Goal: Task Accomplishment & Management: Manage account settings

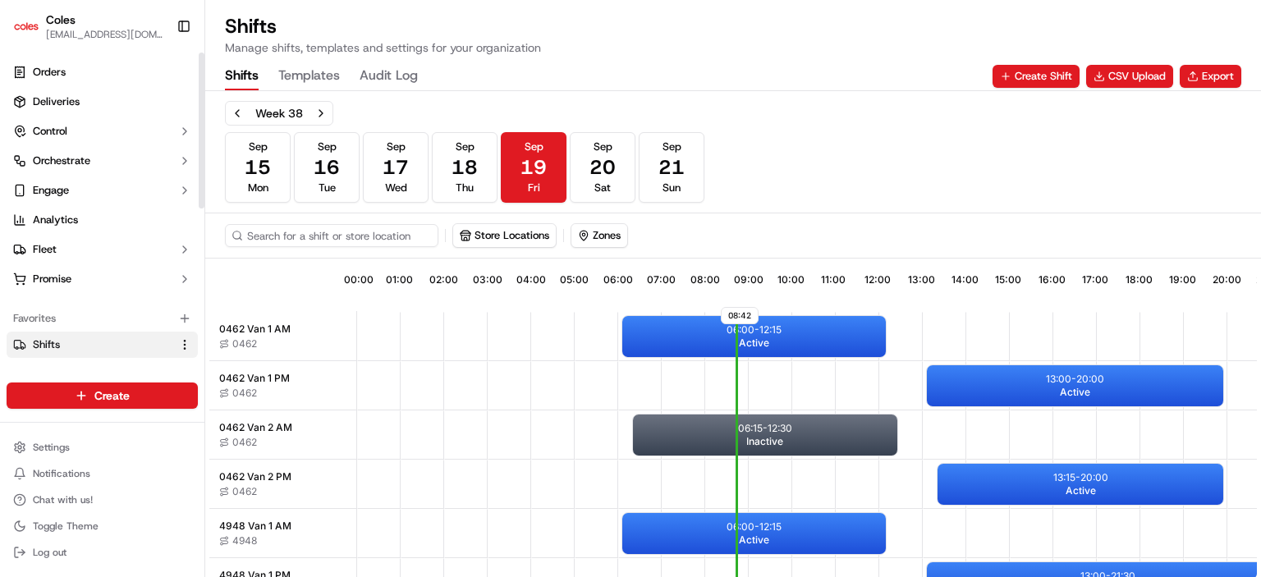
click at [183, 341] on html "Coles [EMAIL_ADDRESS][DOMAIN_NAME] Toggle Sidebar Orders Deliveries Control Orc…" at bounding box center [630, 288] width 1261 height 577
click at [182, 319] on icon "button" at bounding box center [184, 319] width 7 height 0
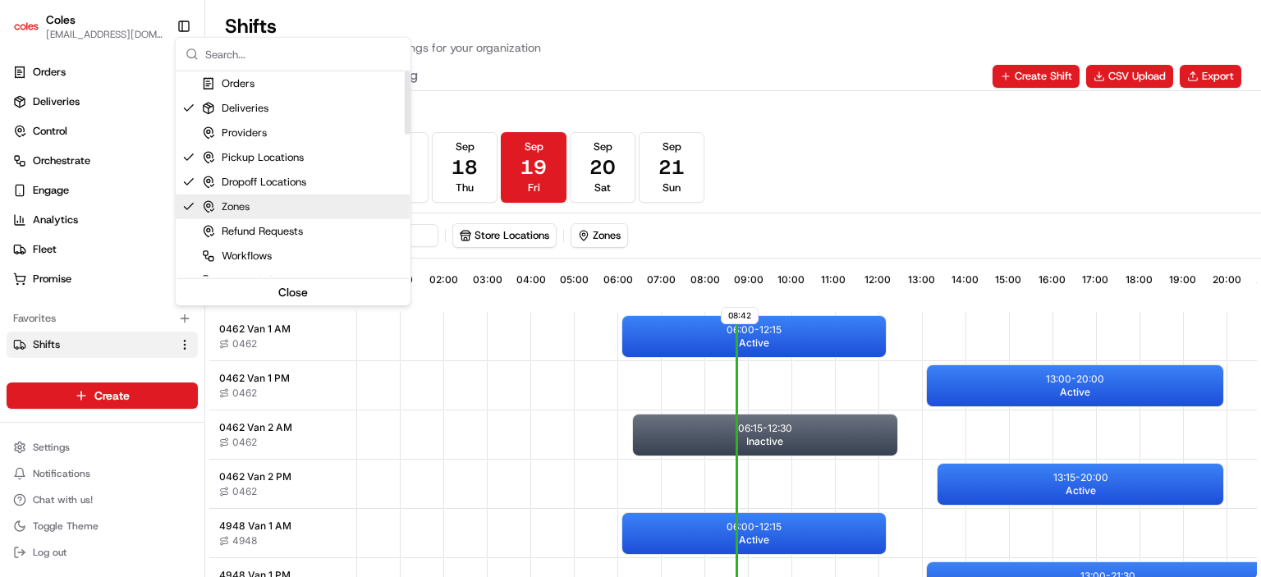
click at [915, 144] on div "Week 38 [DATE] [DATE] [DATE] [DATE] [DATE] [DATE] [DATE] Sun" at bounding box center [733, 152] width 1017 height 102
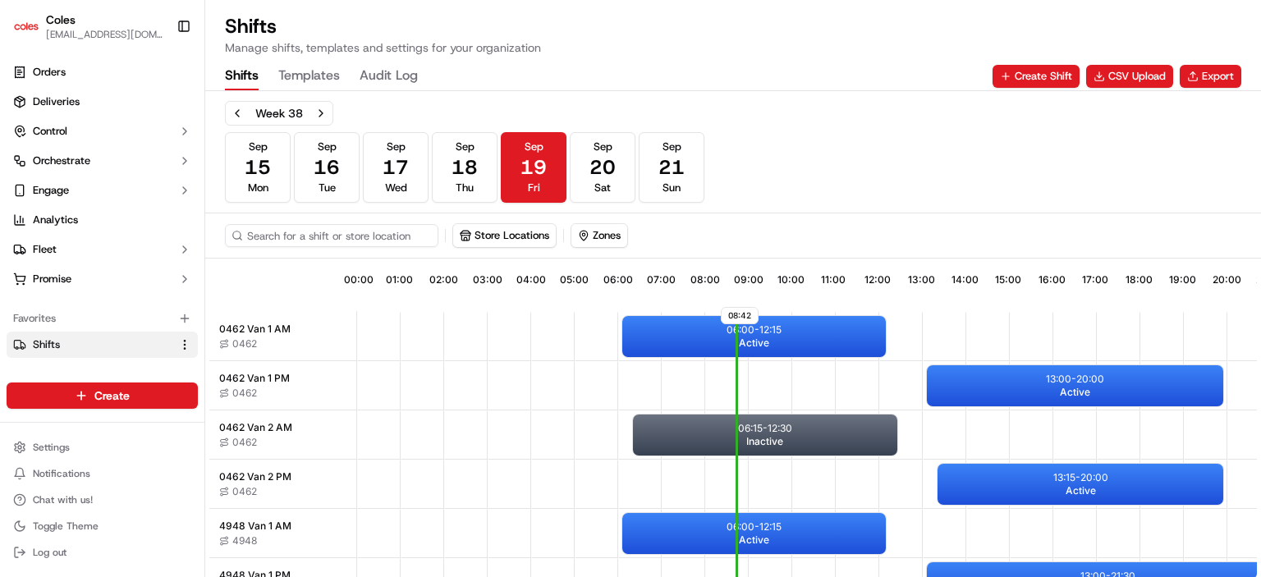
click at [833, 66] on div "Shifts Templates Audit Log Create Shift CSV Upload Export" at bounding box center [733, 76] width 1017 height 28
click at [824, 62] on div "Shifts Templates Audit Log Create Shift CSV Upload Export" at bounding box center [733, 76] width 1017 height 28
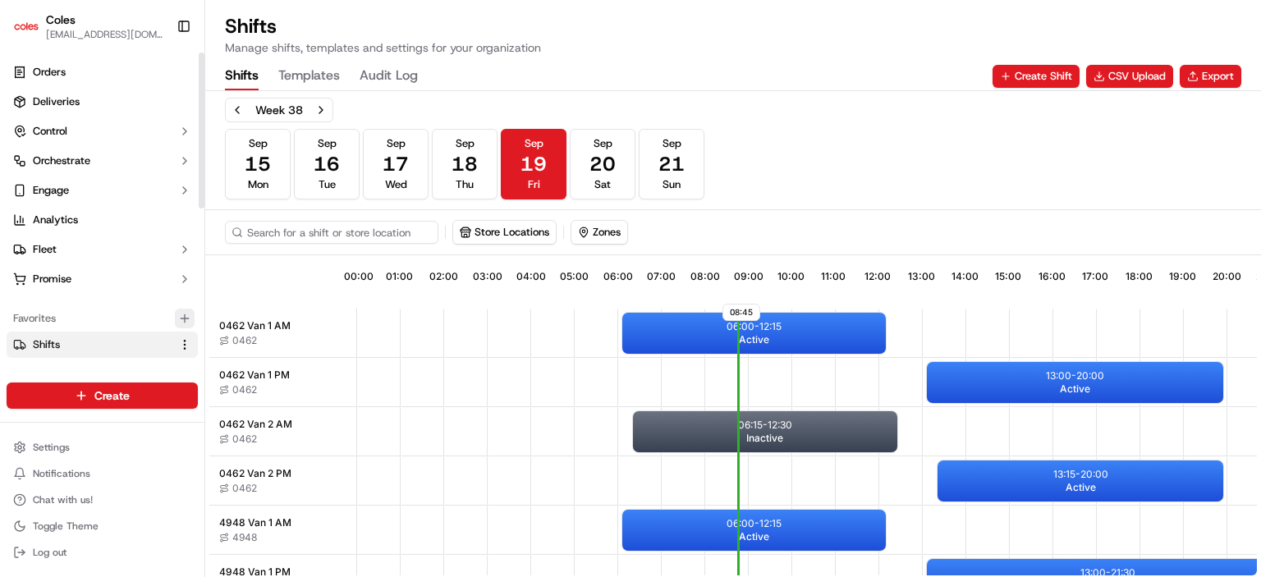
click at [185, 317] on icon "button" at bounding box center [185, 318] width 0 height 7
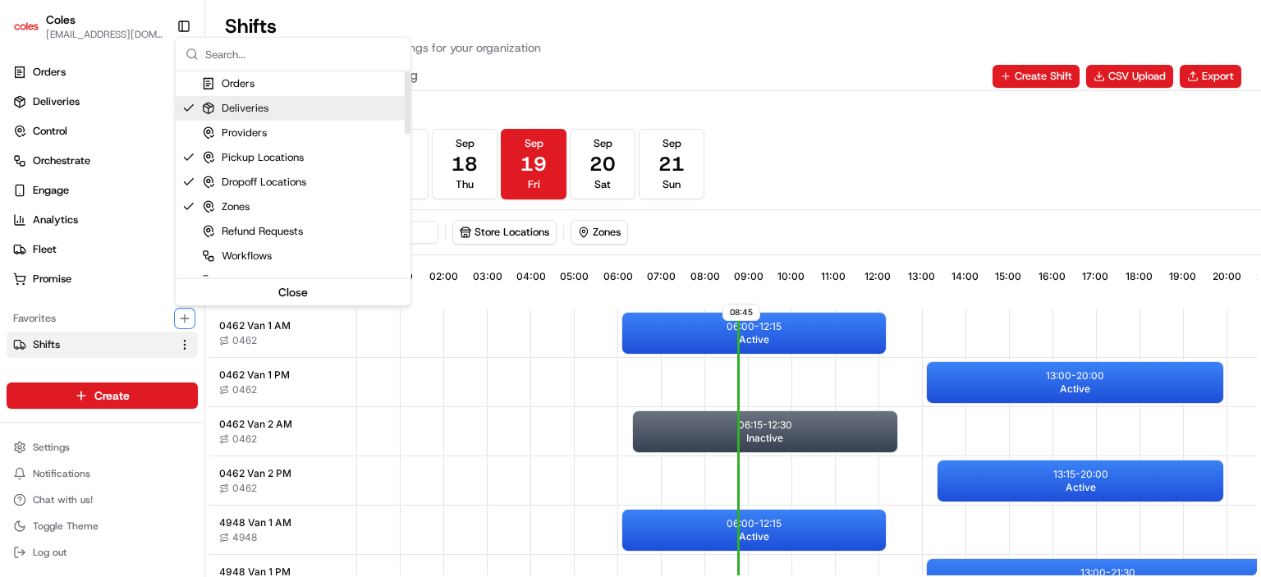
click at [264, 111] on div "Deliveries" at bounding box center [235, 108] width 67 height 15
click at [214, 102] on div "Deliveries" at bounding box center [235, 108] width 67 height 15
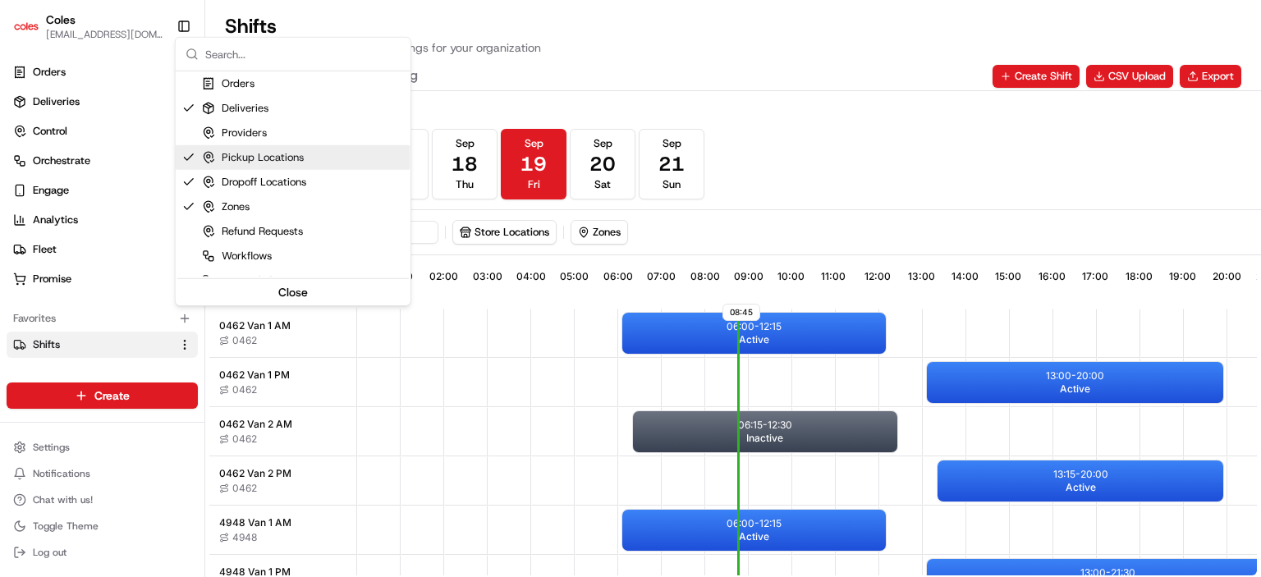
click at [16, 366] on html "Coles [EMAIL_ADDRESS][DOMAIN_NAME] Toggle Sidebar Orders Deliveries Control Orc…" at bounding box center [630, 288] width 1261 height 577
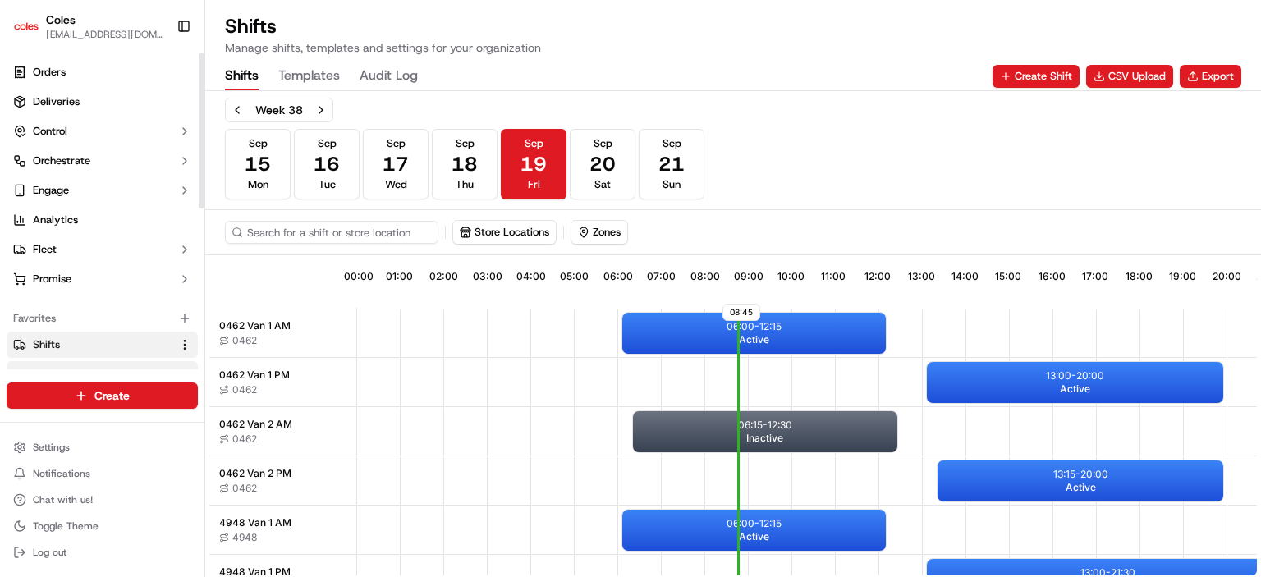
click at [13, 365] on button "Drivers" at bounding box center [102, 374] width 191 height 26
click at [18, 369] on icon at bounding box center [19, 374] width 13 height 13
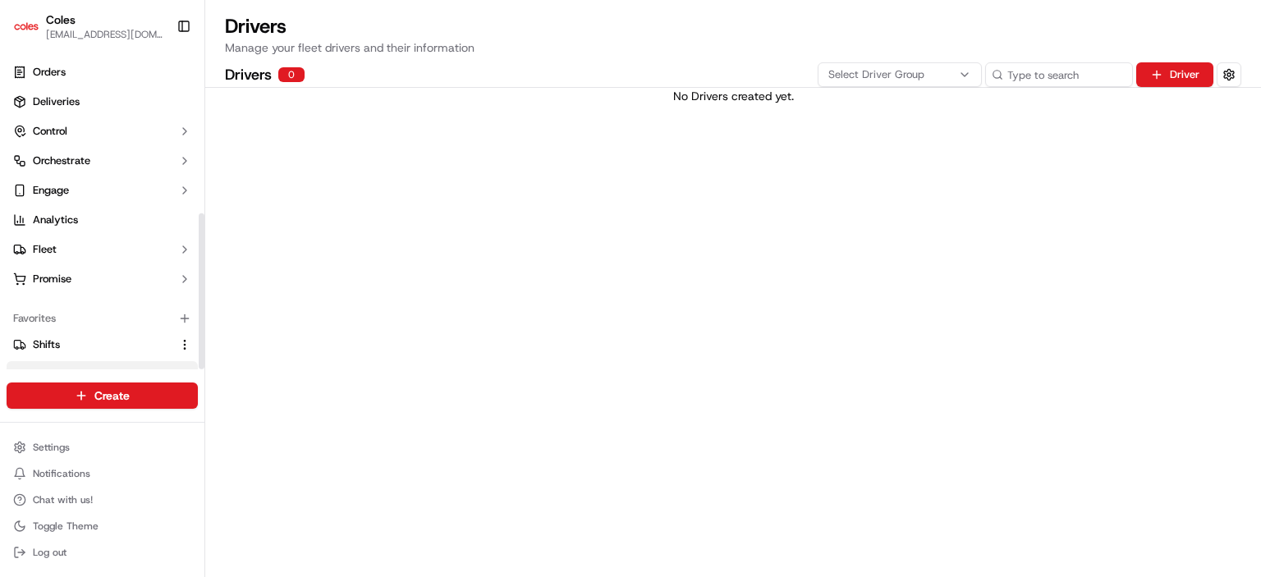
scroll to position [326, 0]
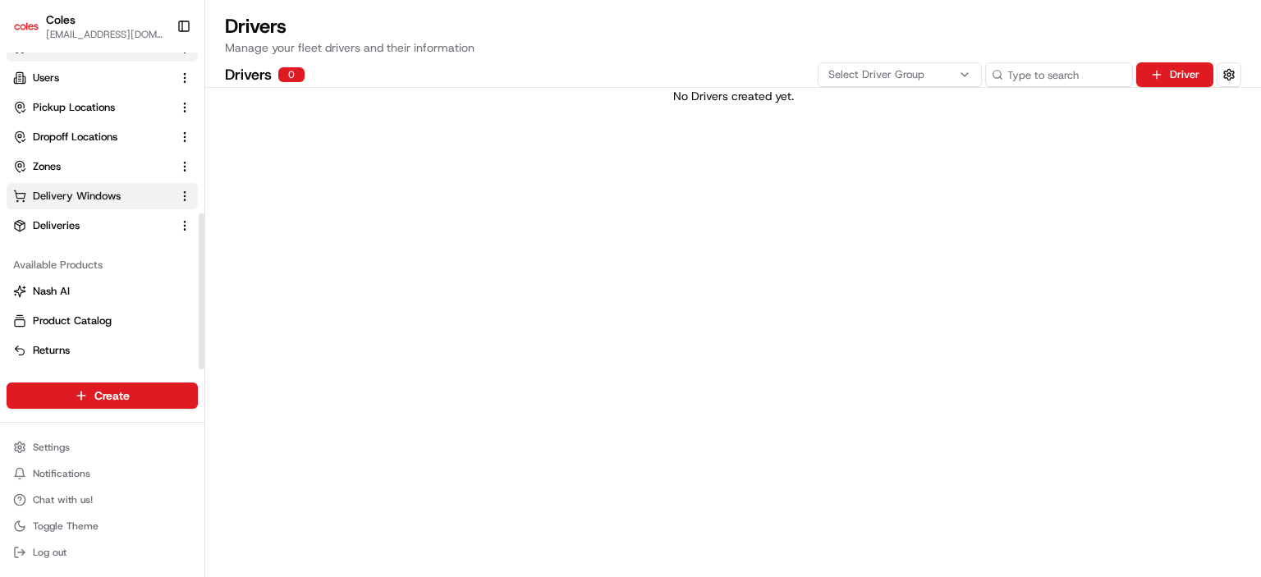
click at [98, 196] on span "Delivery Windows" at bounding box center [77, 196] width 88 height 15
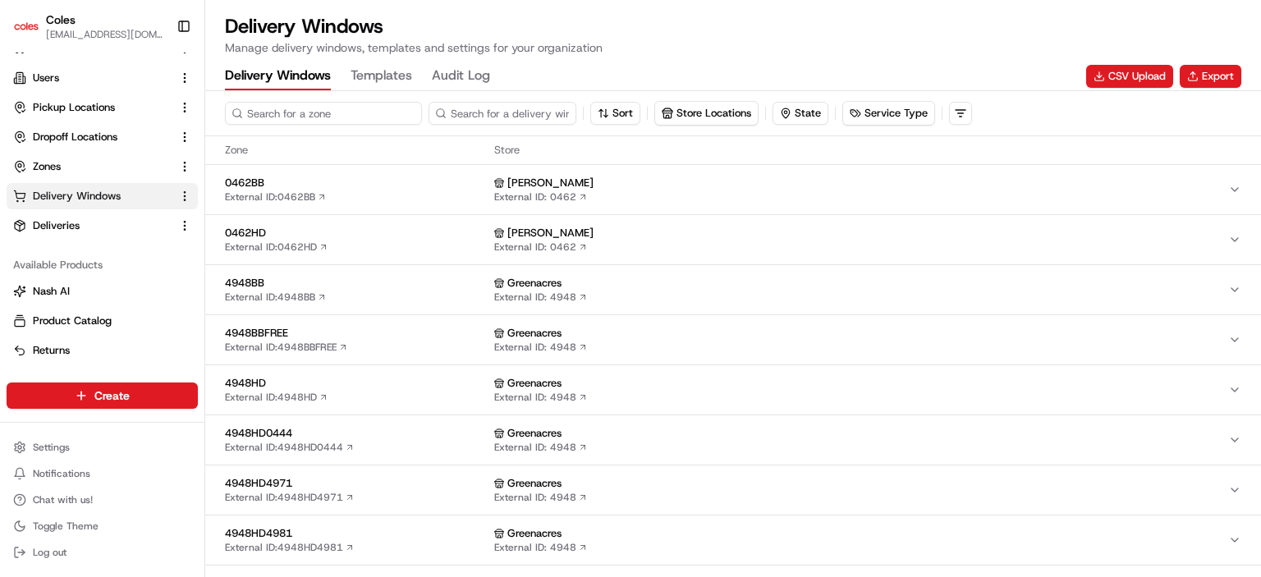
click at [324, 120] on input at bounding box center [323, 113] width 197 height 23
type input "4948"
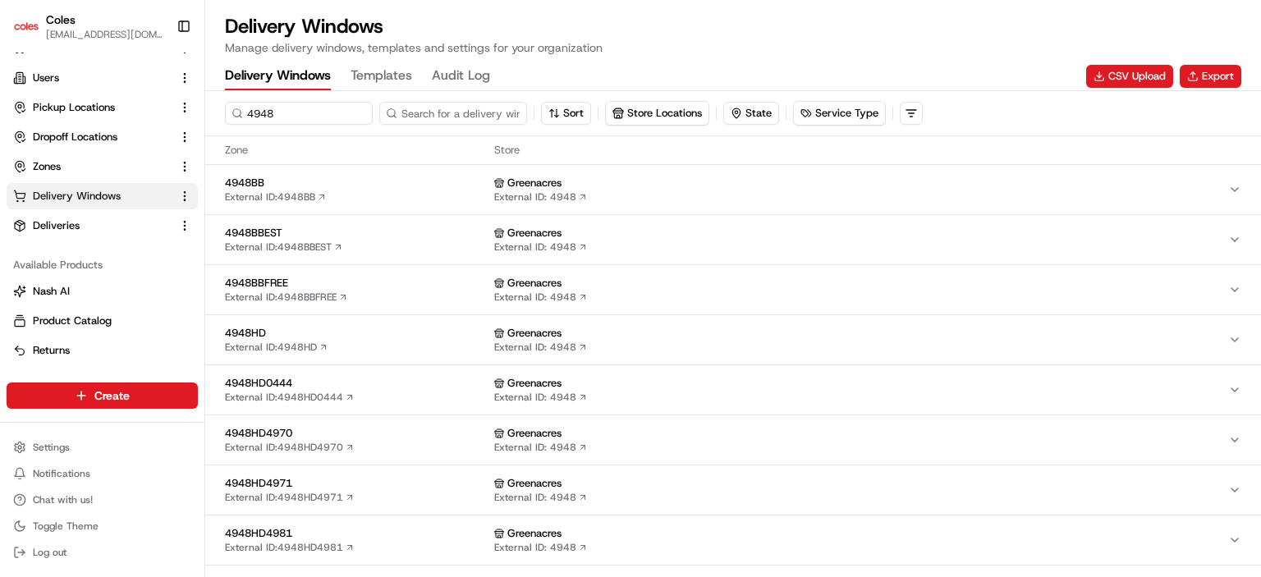
click at [752, 47] on div "Delivery Windows Manage delivery windows, templates and settings for your organ…" at bounding box center [733, 34] width 1017 height 43
click at [493, 114] on input at bounding box center [477, 113] width 197 height 23
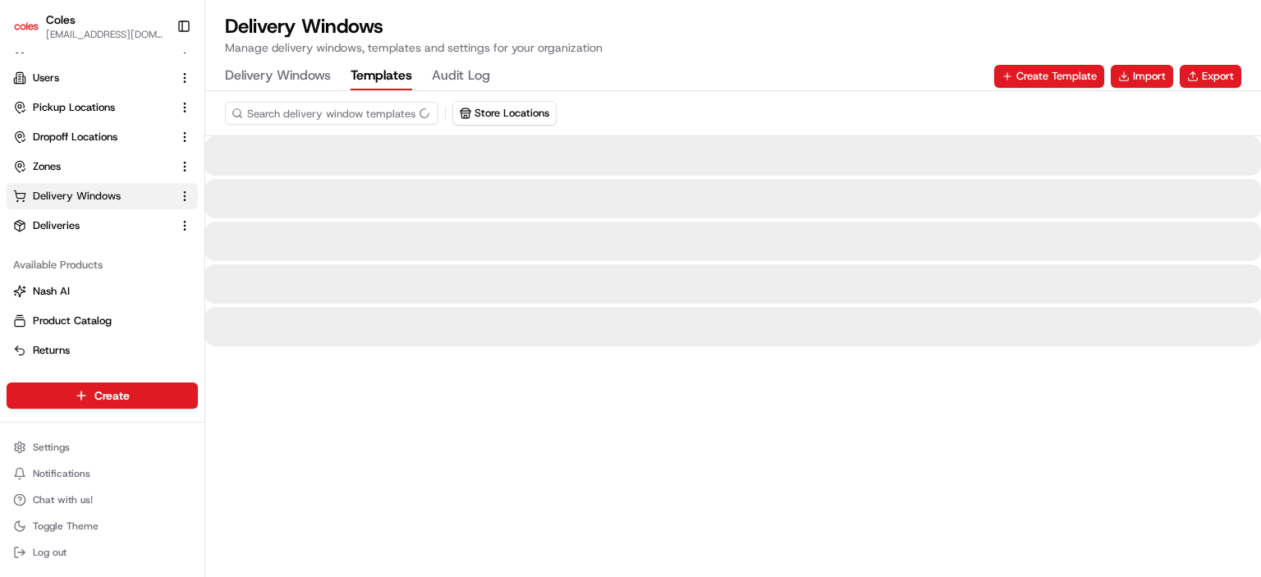
click at [390, 76] on button "Templates" at bounding box center [382, 76] width 62 height 28
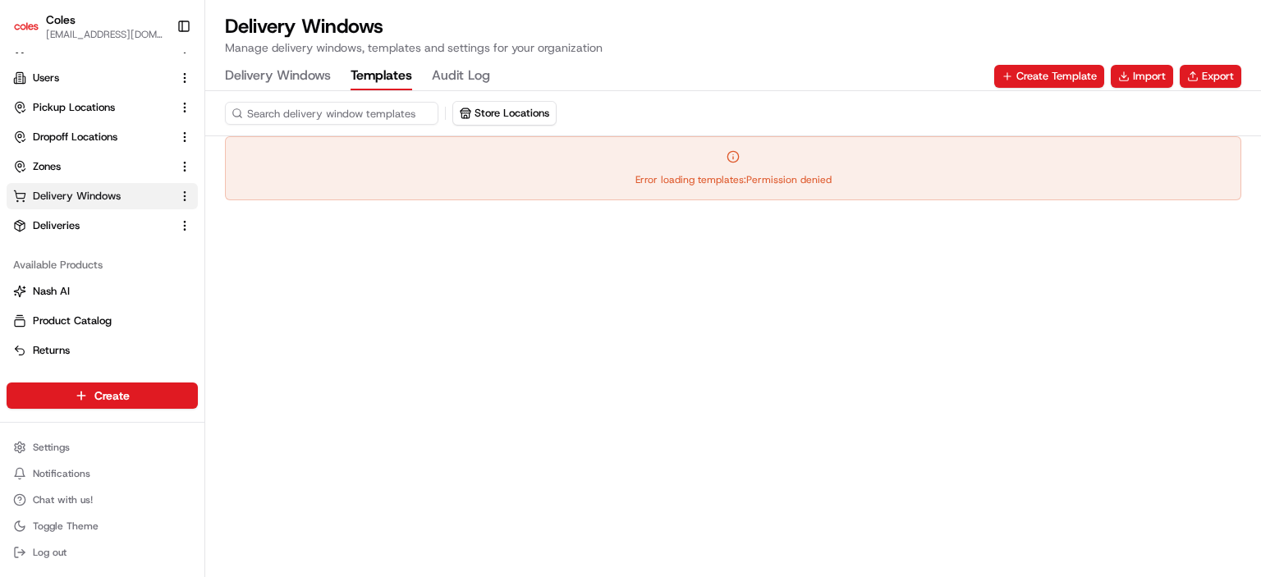
click at [279, 71] on Windows "Delivery Windows" at bounding box center [278, 76] width 106 height 28
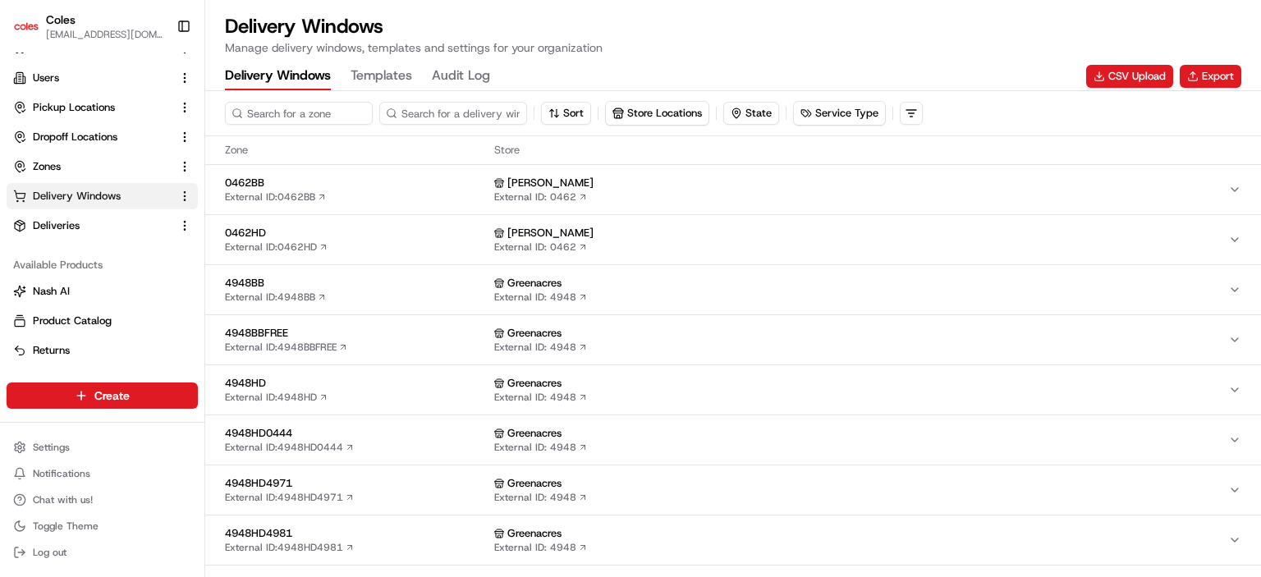
click at [374, 181] on span "0462BB" at bounding box center [356, 183] width 263 height 15
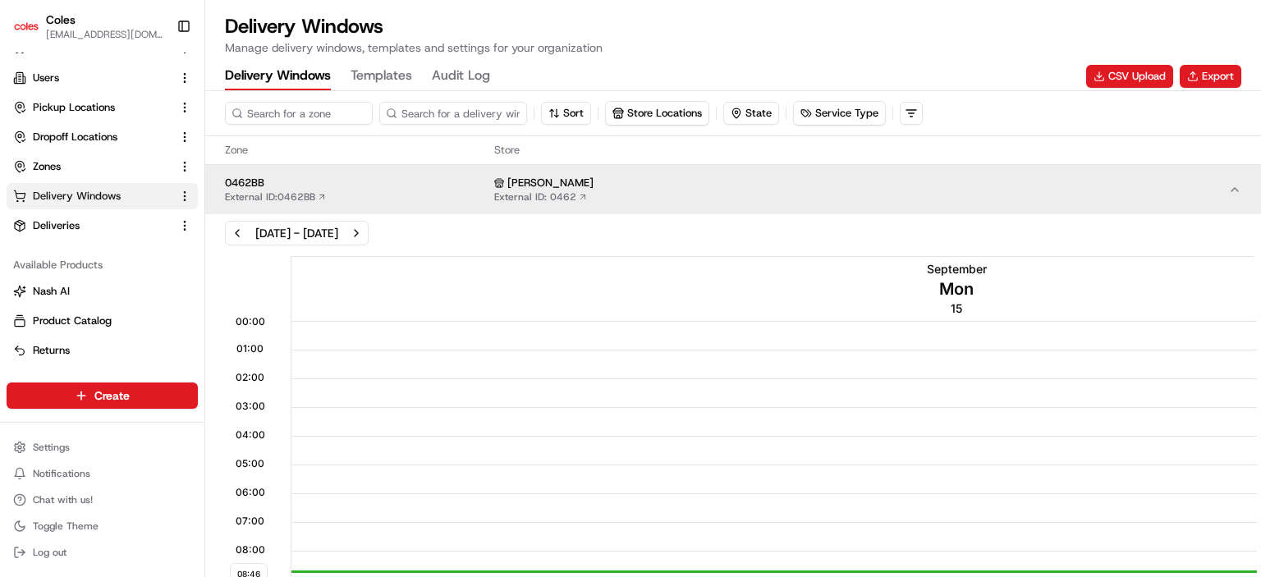
click at [411, 183] on span "0462BB" at bounding box center [356, 183] width 263 height 15
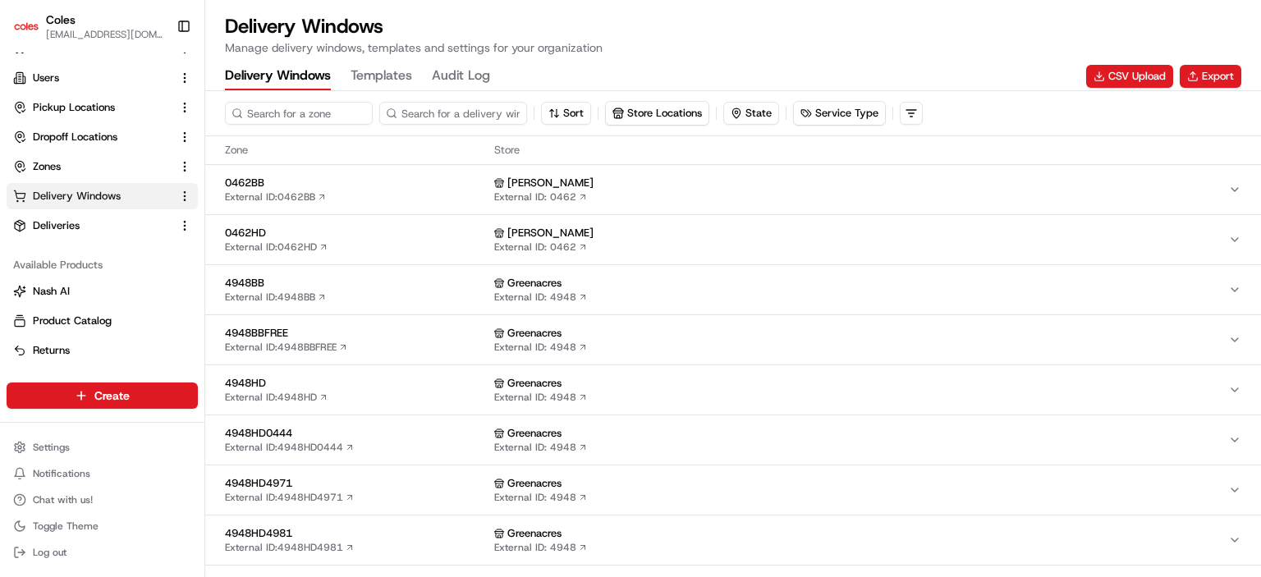
click at [402, 226] on span "0462HD" at bounding box center [356, 233] width 263 height 15
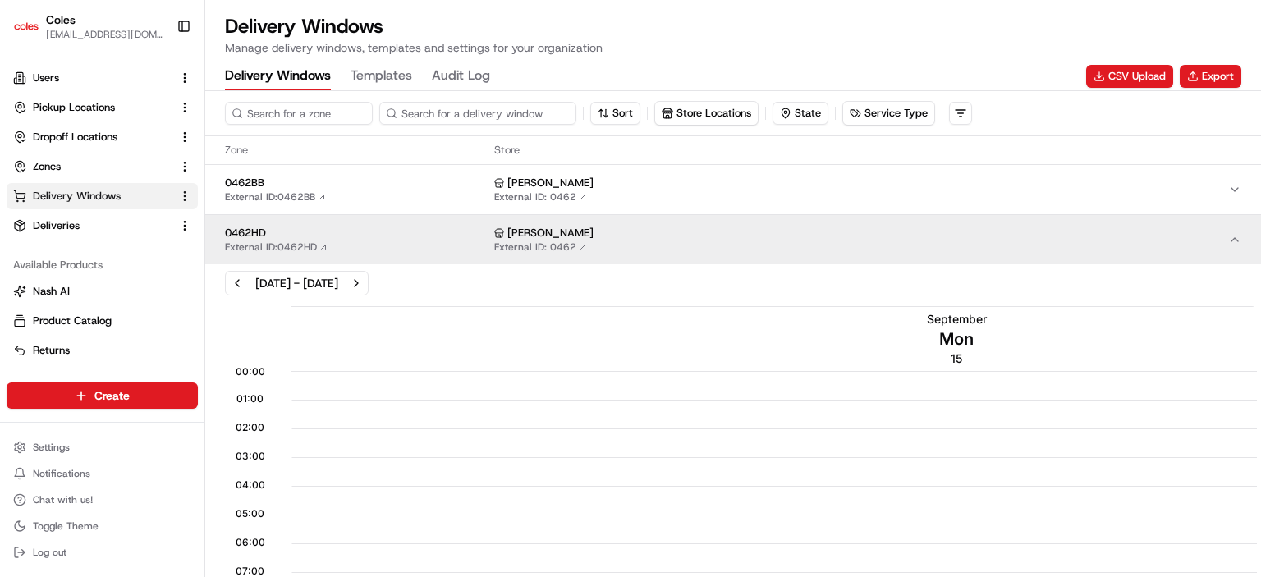
click at [450, 112] on input at bounding box center [477, 113] width 197 height 23
paste input "nsh_dlw_9uxK2ke5Asw5TpcER6wSif_04:30_10:30_2025-09-19_stl_kc7CtM283BVK34pEaTGqAD"
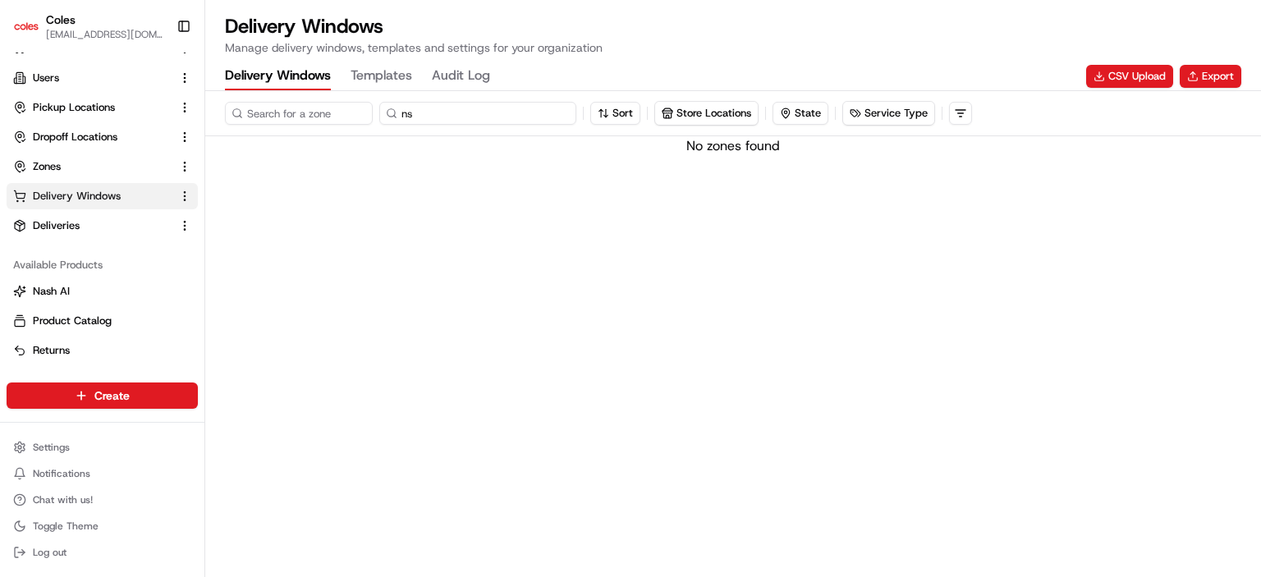
type input "n"
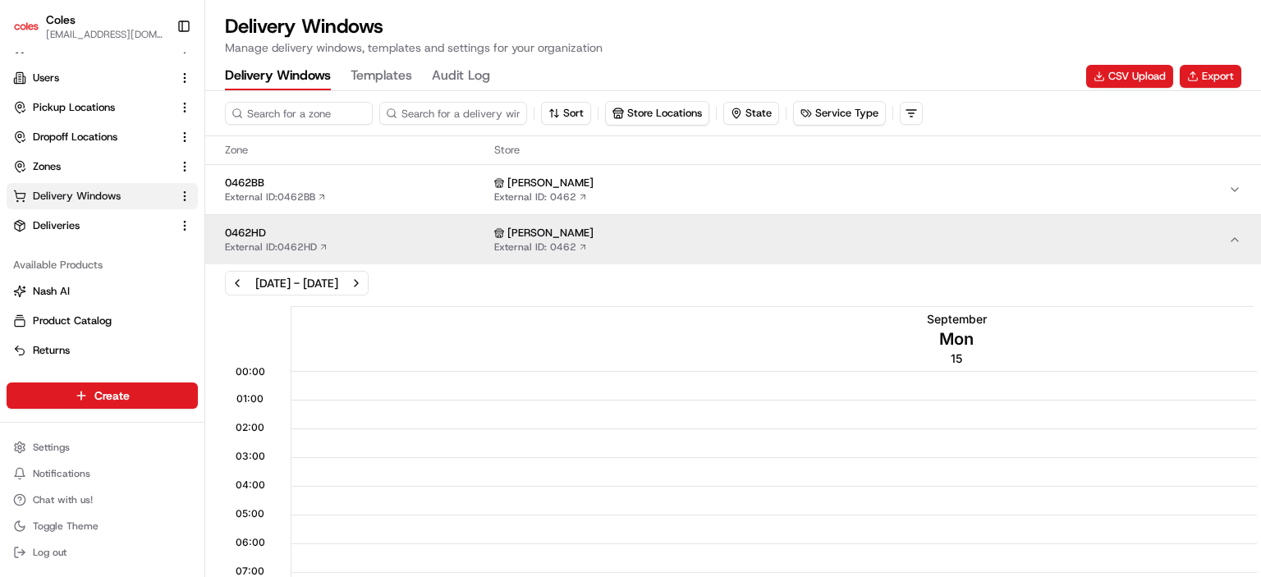
click at [710, 53] on div "Delivery Windows Manage delivery windows, templates and settings for your organ…" at bounding box center [733, 34] width 1017 height 43
click at [287, 121] on input at bounding box center [323, 113] width 197 height 23
click at [362, 226] on span "0462HD" at bounding box center [356, 233] width 263 height 15
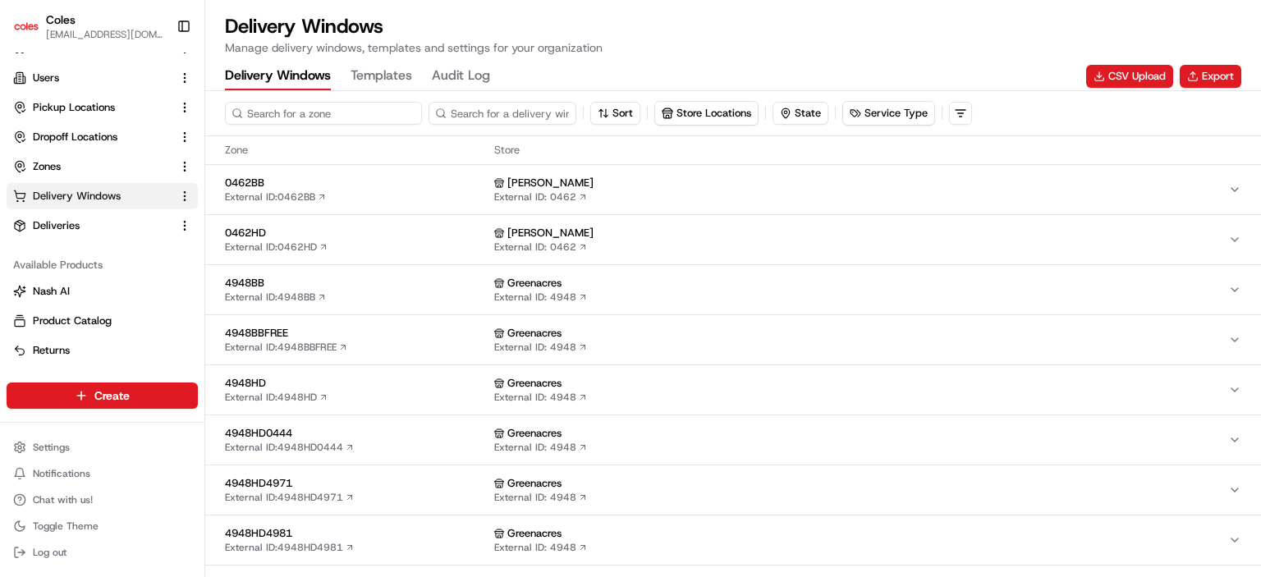
click at [301, 115] on input at bounding box center [323, 113] width 197 height 23
type input "4948"
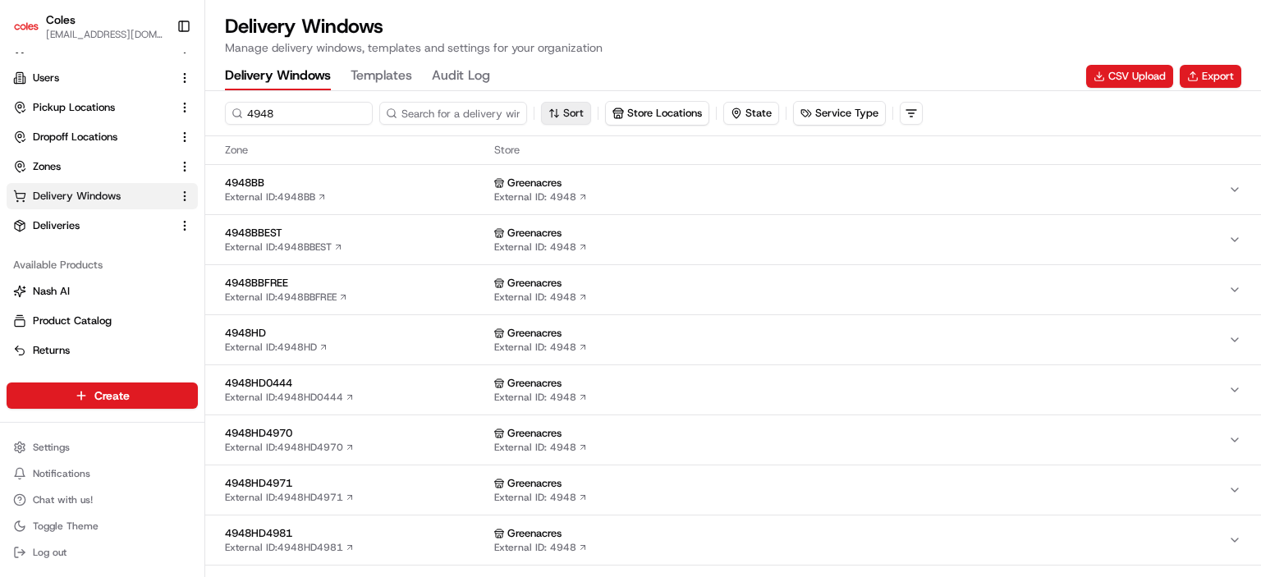
click at [607, 112] on div "4948 Sort Store Locations State Service Type" at bounding box center [733, 113] width 1017 height 25
click at [554, 108] on button "Sort" at bounding box center [566, 113] width 50 height 23
click at [841, 52] on div "Delivery Windows Manage delivery windows, templates and settings for your organ…" at bounding box center [733, 34] width 1017 height 43
click at [313, 334] on span "4948HD" at bounding box center [356, 333] width 263 height 15
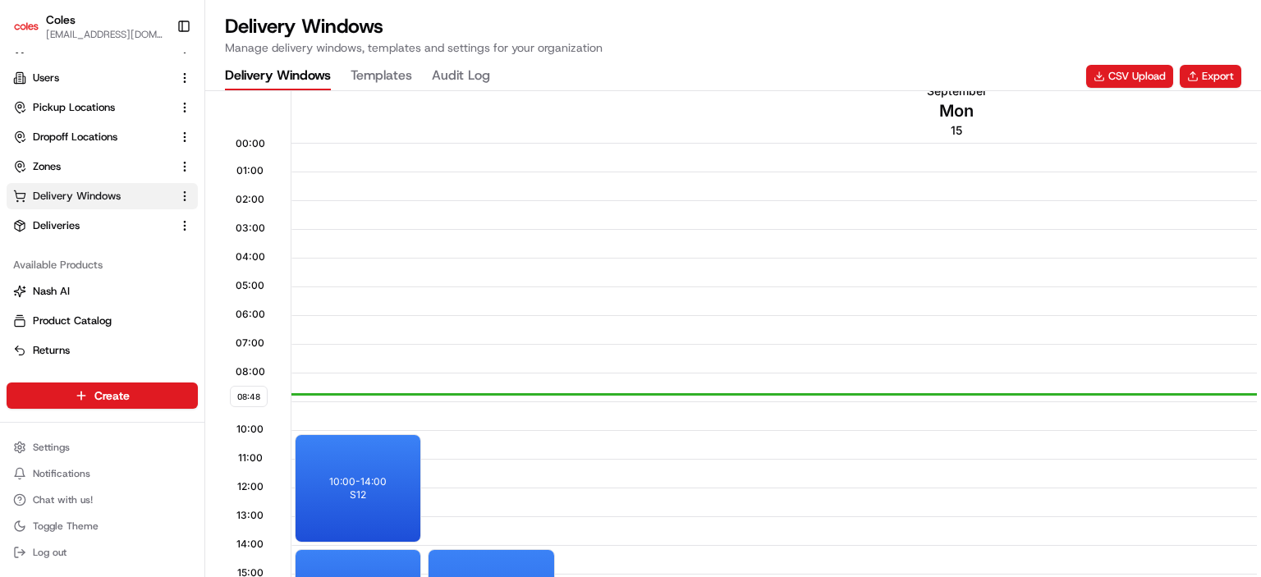
scroll to position [246, 0]
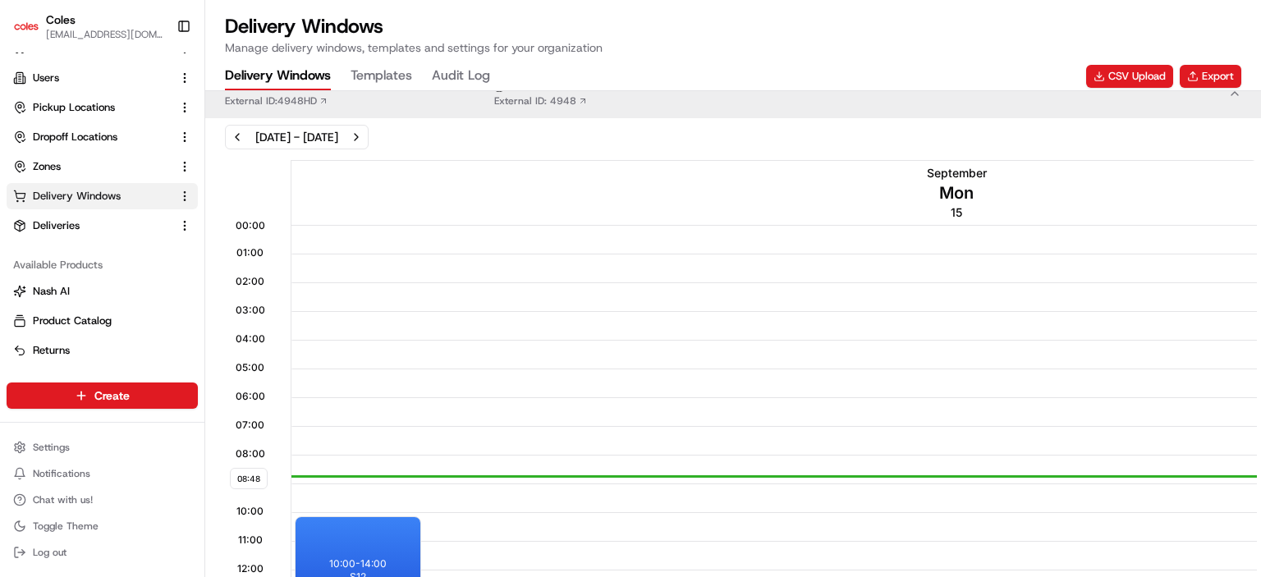
click at [338, 129] on div "[DATE] - [DATE]" at bounding box center [296, 137] width 83 height 16
click at [368, 135] on button "Next week" at bounding box center [356, 137] width 23 height 23
click at [237, 134] on button "Previous week" at bounding box center [237, 137] width 23 height 23
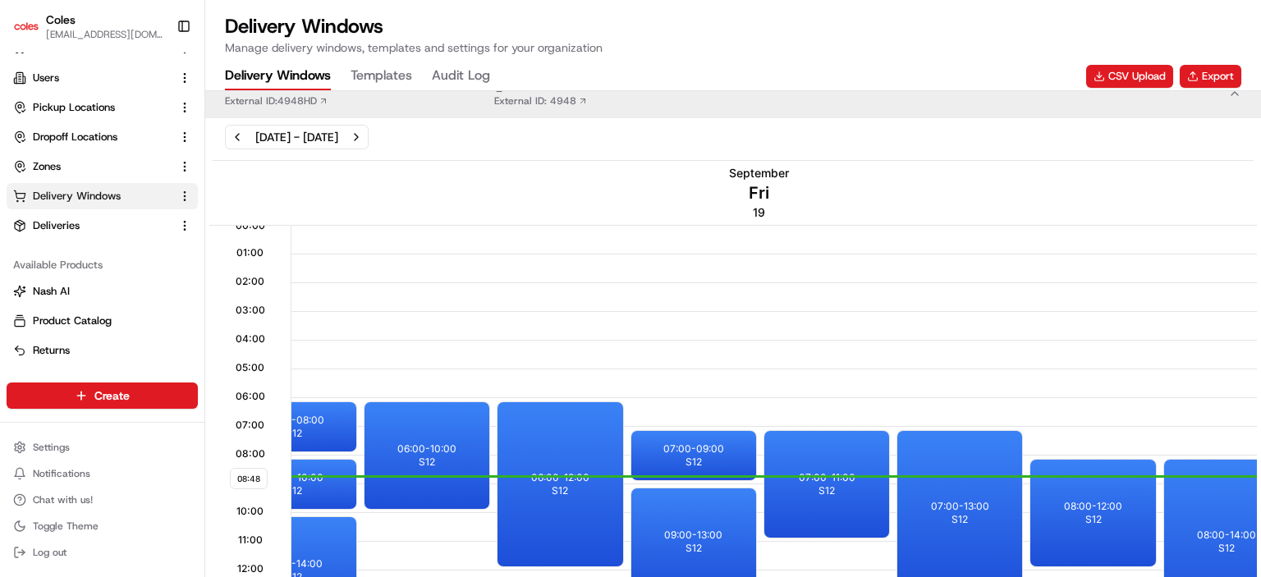
scroll to position [328, 0]
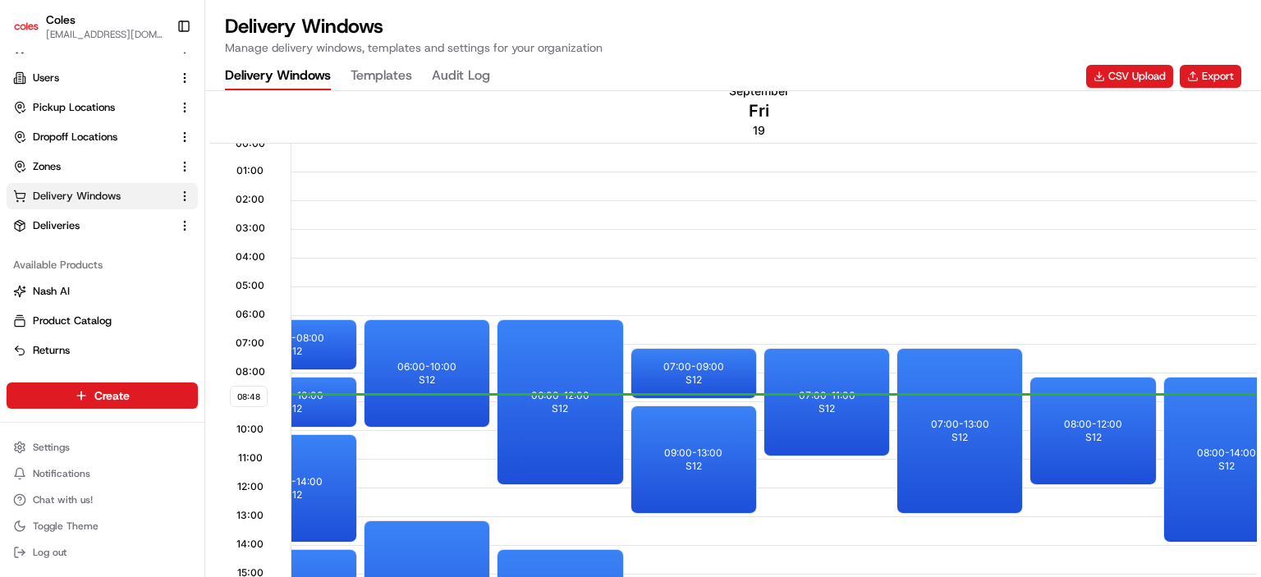
click at [547, 272] on div at bounding box center [759, 274] width 1331 height 29
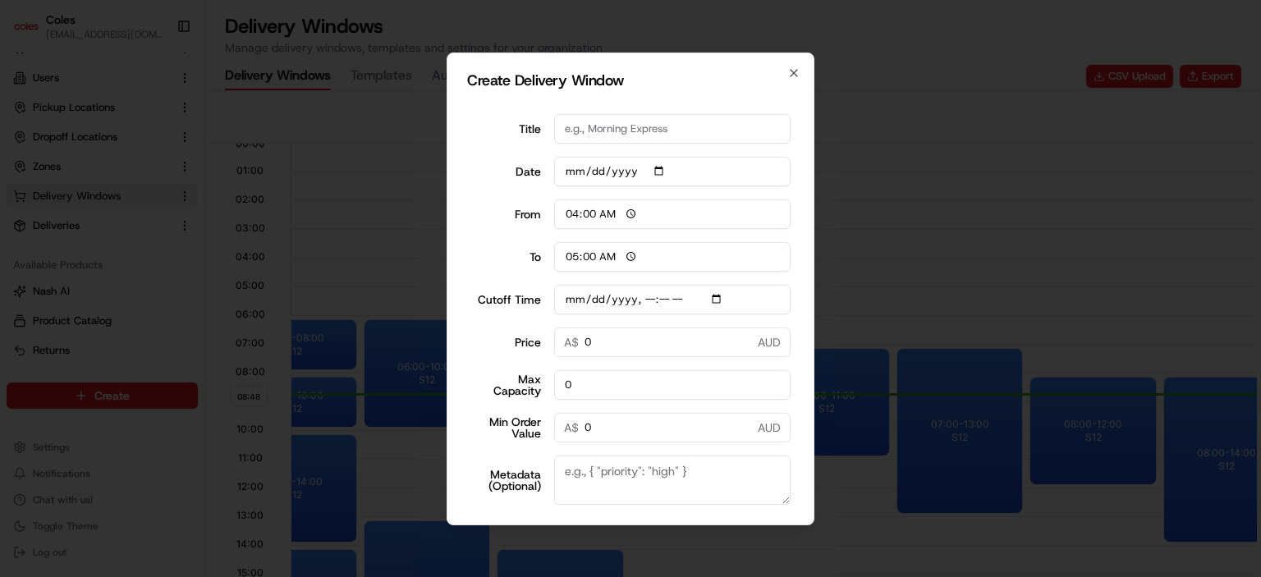
drag, startPoint x: 547, startPoint y: 272, endPoint x: 923, endPoint y: 272, distance: 376.1
click at [923, 272] on body "Coles [EMAIL_ADDRESS][DOMAIN_NAME] Toggle Sidebar Orders Deliveries Control Orc…" at bounding box center [630, 288] width 1261 height 577
click at [792, 71] on icon "button" at bounding box center [794, 72] width 7 height 7
type input "06:00"
type input "14:00"
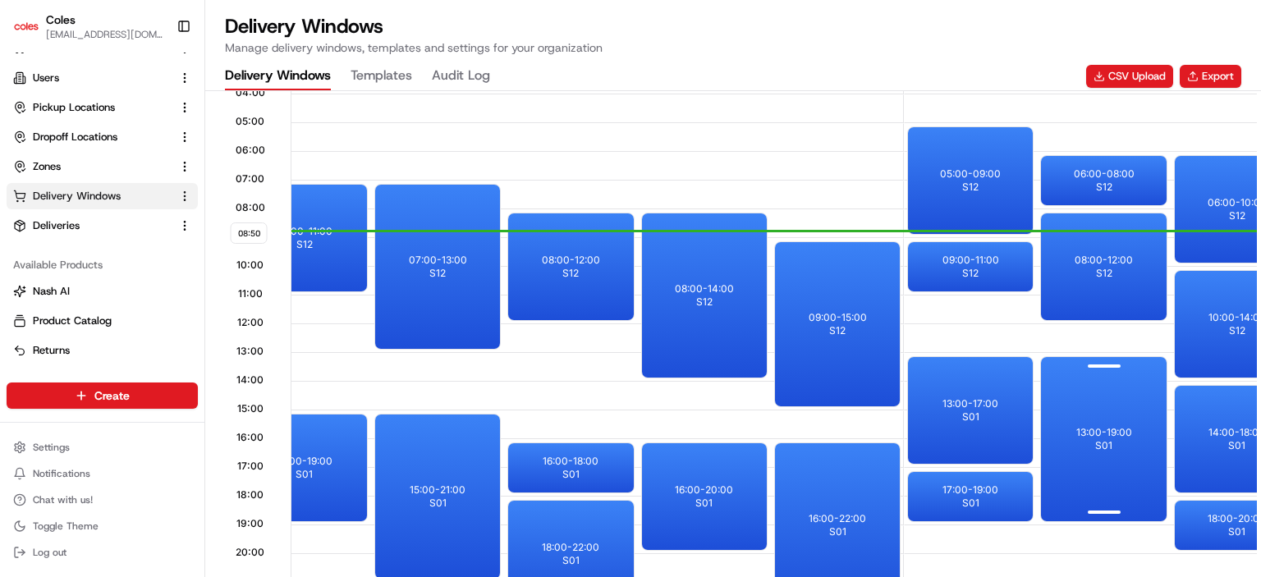
scroll to position [575, 0]
